Goal: Information Seeking & Learning: Stay updated

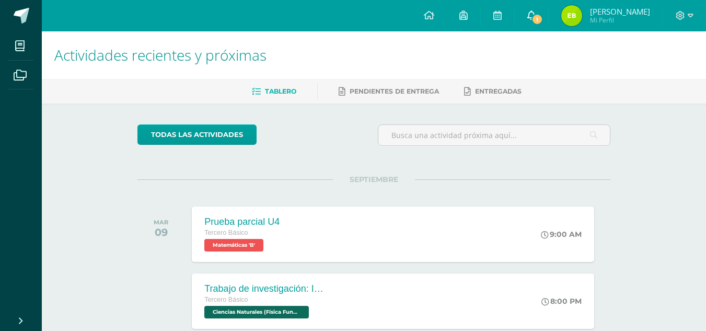
click at [543, 22] on span "1" at bounding box center [538, 20] width 12 height 12
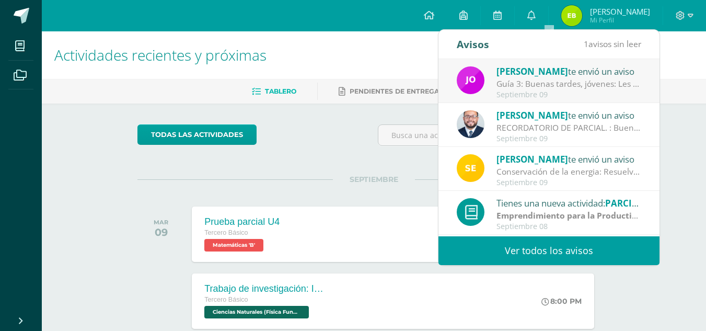
click at [542, 122] on div "RECORDATORIO DE PARCIAL. : Buenas tardes Jovenes, un gusto saludarlos. Les recu…" at bounding box center [569, 128] width 145 height 12
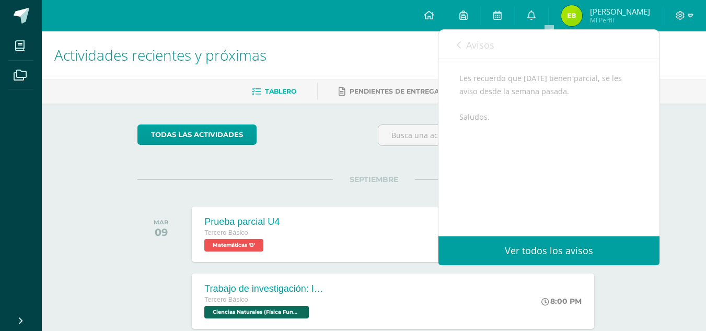
scroll to position [129, 0]
click at [568, 239] on link "Ver todos los avisos" at bounding box center [549, 250] width 221 height 29
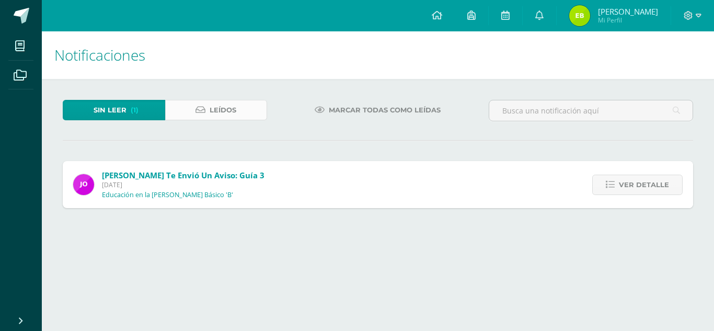
click at [221, 113] on span "Leídos" at bounding box center [223, 109] width 27 height 19
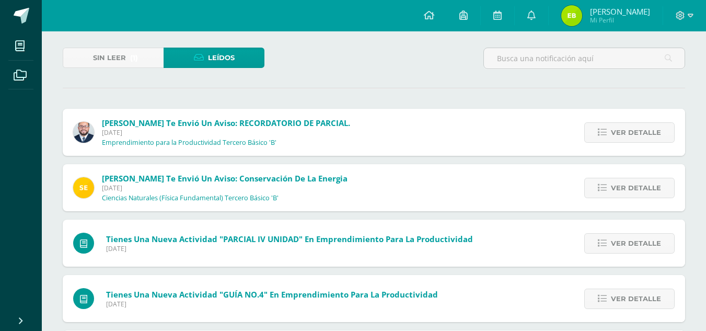
scroll to position [105, 0]
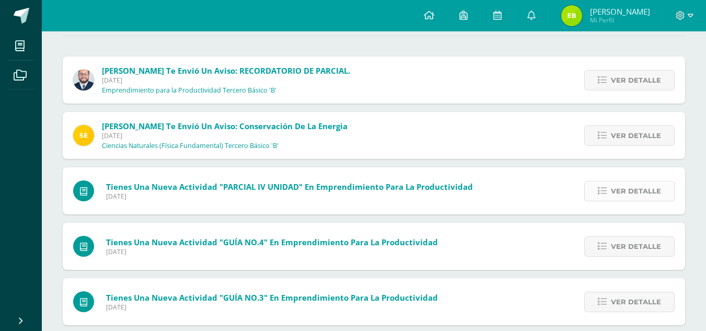
click at [611, 187] on link "Ver detalle" at bounding box center [630, 191] width 90 height 20
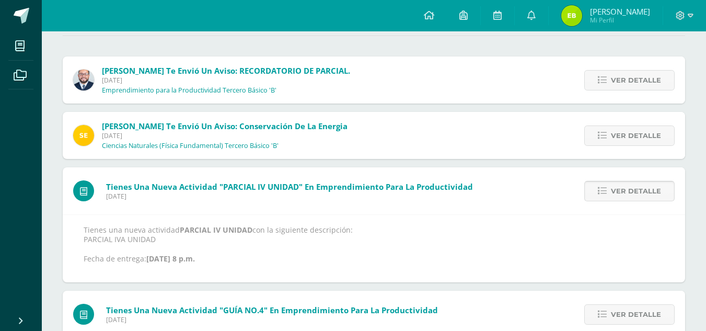
click at [611, 187] on link "Ver detalle" at bounding box center [630, 191] width 90 height 20
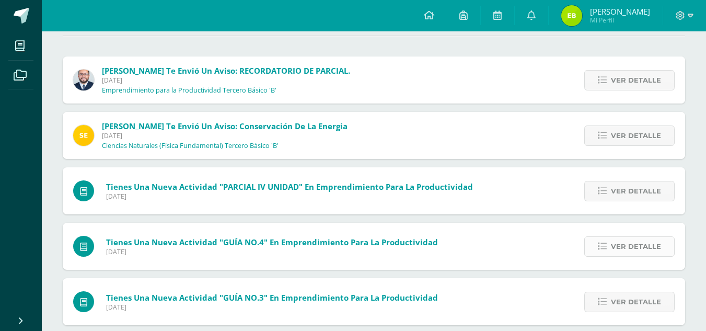
click at [633, 242] on span "Ver detalle" at bounding box center [636, 246] width 50 height 19
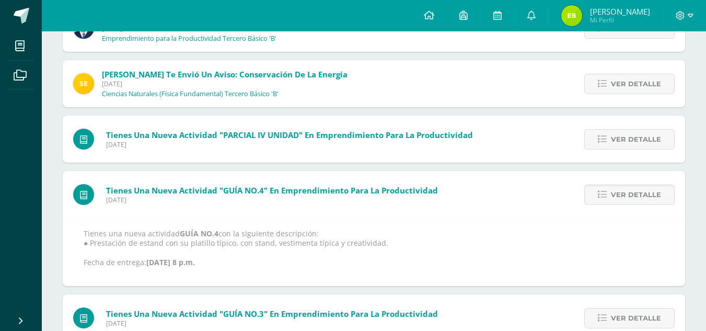
scroll to position [157, 0]
click at [601, 196] on icon at bounding box center [602, 194] width 9 height 9
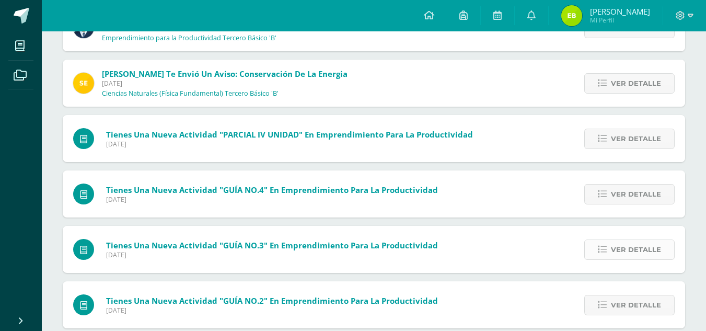
click at [601, 246] on icon at bounding box center [602, 249] width 9 height 9
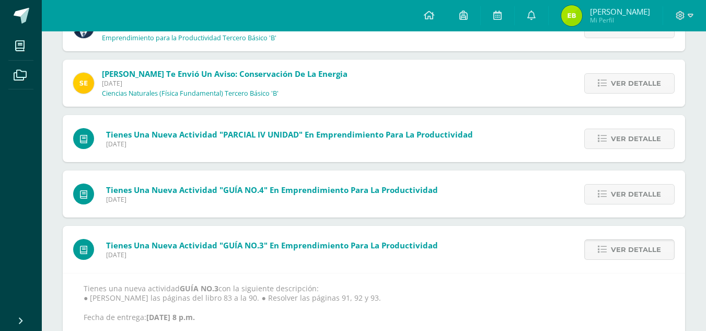
scroll to position [209, 0]
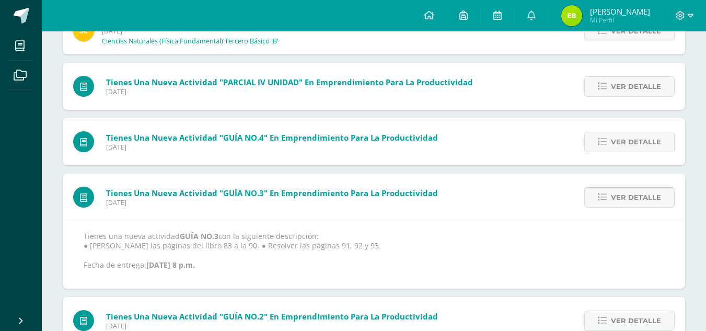
click at [620, 198] on span "Ver detalle" at bounding box center [636, 197] width 50 height 19
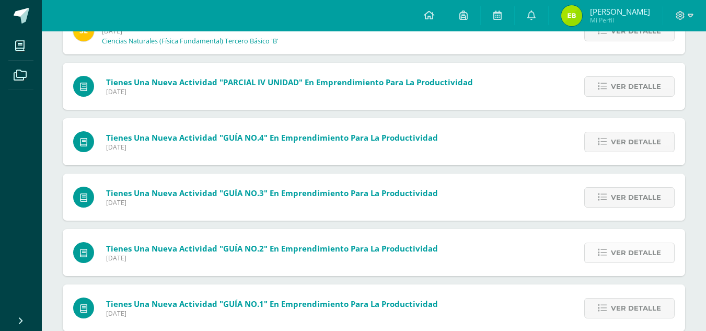
click at [628, 258] on span "Ver detalle" at bounding box center [636, 252] width 50 height 19
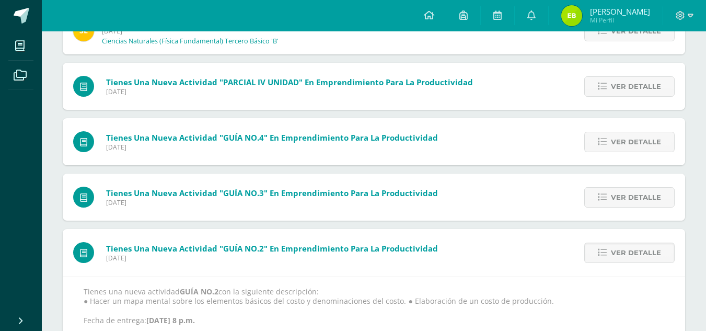
scroll to position [261, 0]
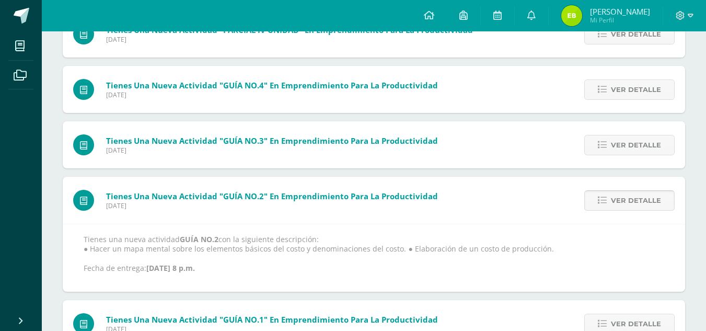
click at [623, 196] on span "Ver detalle" at bounding box center [636, 200] width 50 height 19
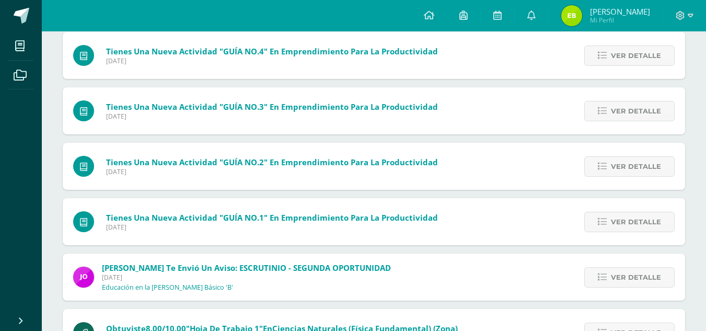
scroll to position [314, 0]
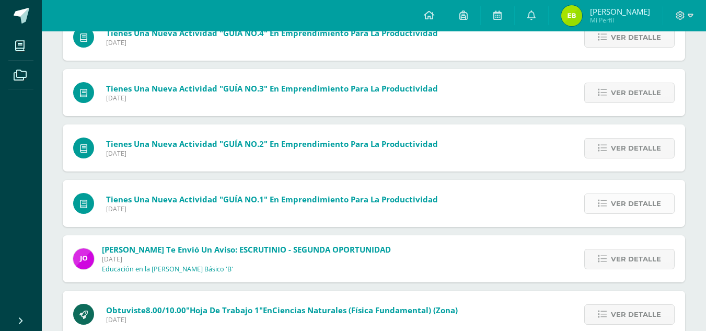
click at [626, 199] on span "Ver detalle" at bounding box center [636, 203] width 50 height 19
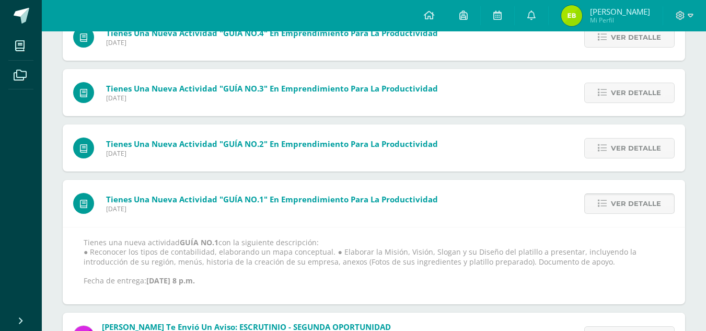
click at [625, 201] on span "Ver detalle" at bounding box center [636, 203] width 50 height 19
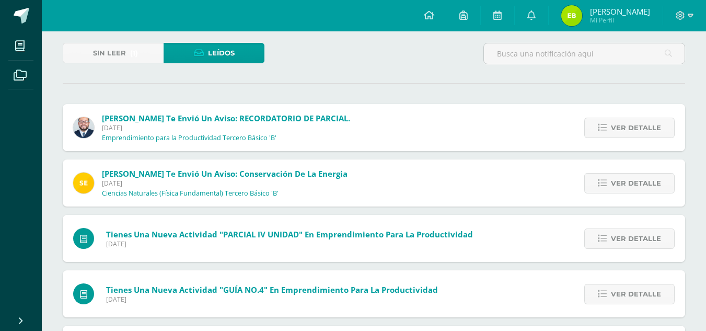
scroll to position [52, 0]
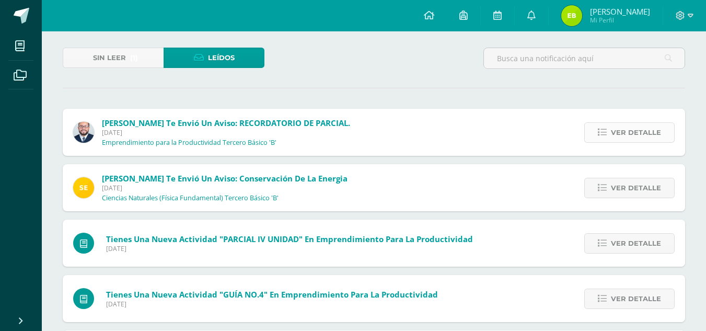
click at [605, 135] on icon at bounding box center [602, 132] width 9 height 9
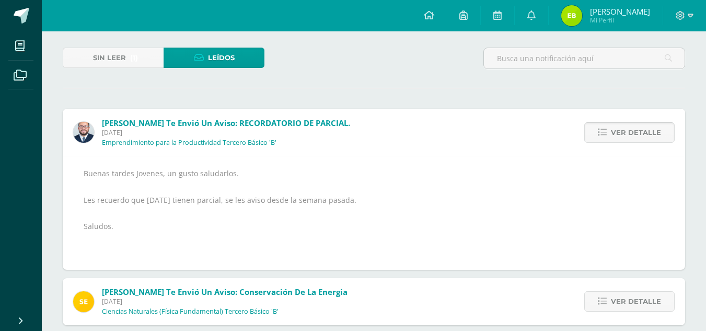
click at [605, 135] on icon at bounding box center [602, 132] width 9 height 9
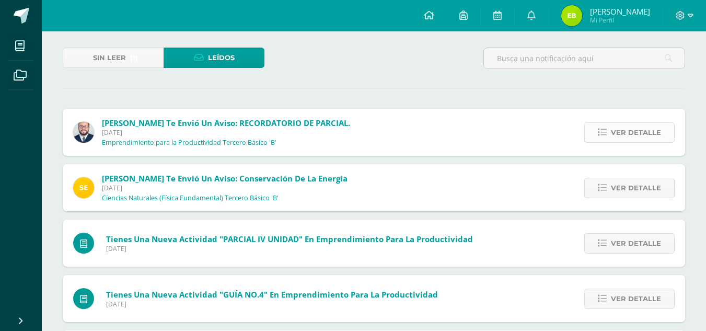
click at [616, 136] on span "Ver detalle" at bounding box center [636, 132] width 50 height 19
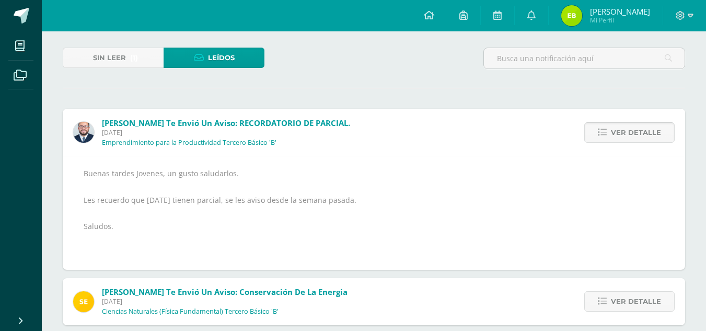
click at [633, 134] on span "Ver detalle" at bounding box center [636, 132] width 50 height 19
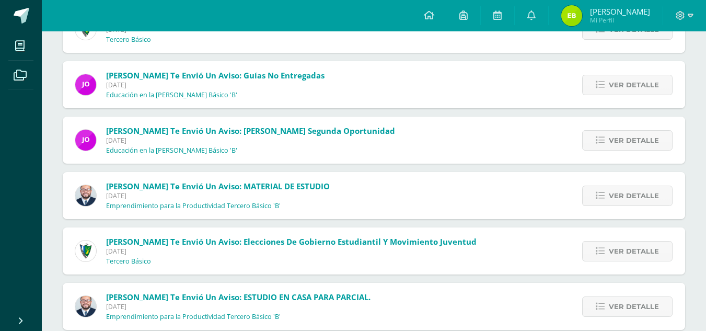
scroll to position [1179, 0]
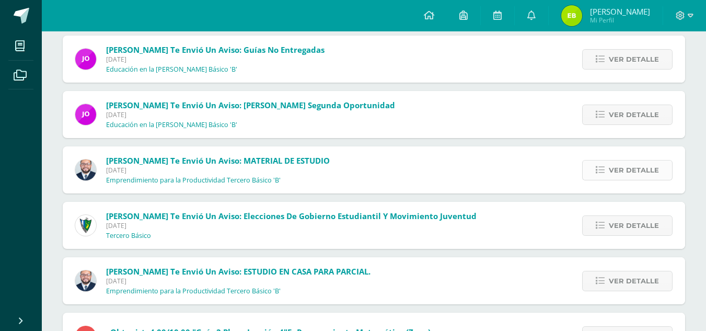
click at [635, 178] on span "Ver detalle" at bounding box center [634, 170] width 50 height 19
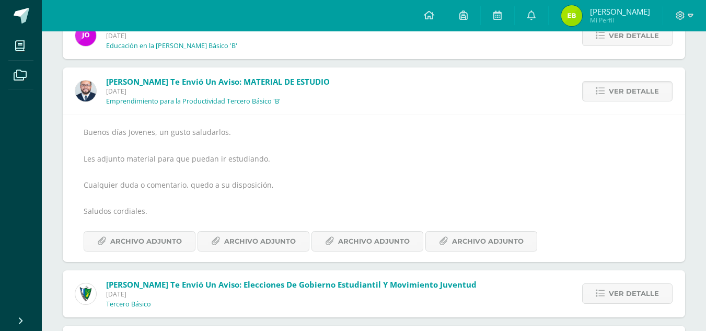
scroll to position [1283, 0]
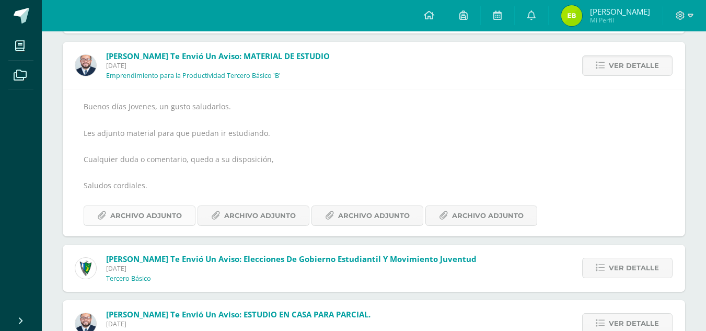
click at [164, 210] on span "Archivo Adjunto" at bounding box center [146, 215] width 72 height 19
click at [244, 214] on span "Archivo Adjunto" at bounding box center [260, 215] width 72 height 19
click at [343, 223] on span "Archivo Adjunto" at bounding box center [374, 215] width 72 height 19
click at [487, 216] on span "Archivo Adjunto" at bounding box center [488, 215] width 72 height 19
